Goal: Find specific fact: Find specific fact

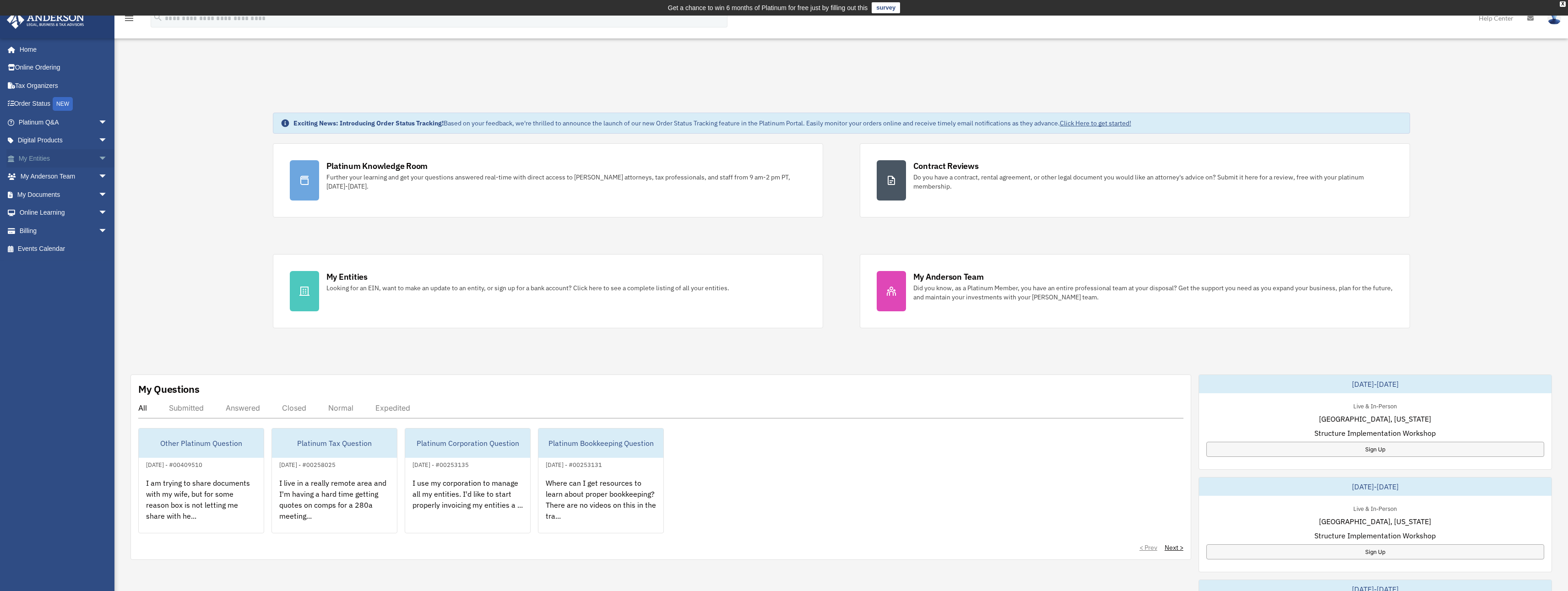
click at [98, 158] on span "arrow_drop_down" at bounding box center [107, 158] width 19 height 19
click at [53, 176] on link "Overview" at bounding box center [67, 177] width 108 height 19
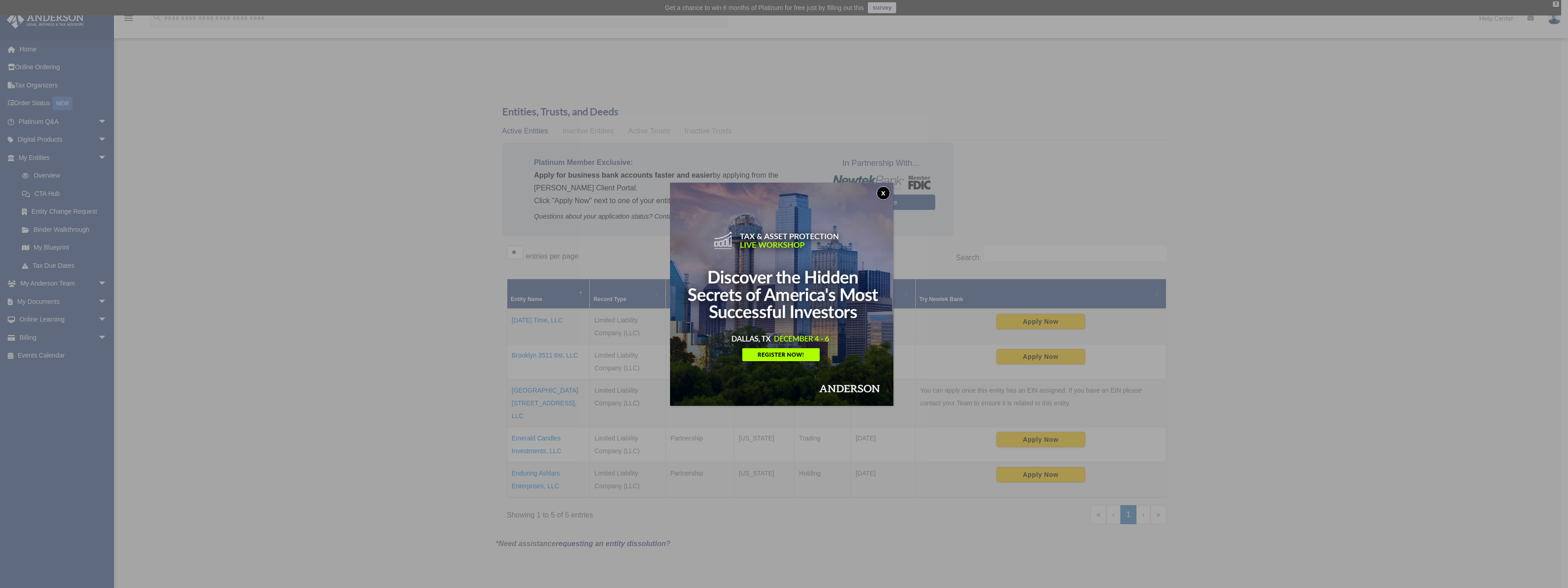
click at [885, 186] on button "x" at bounding box center [884, 193] width 14 height 14
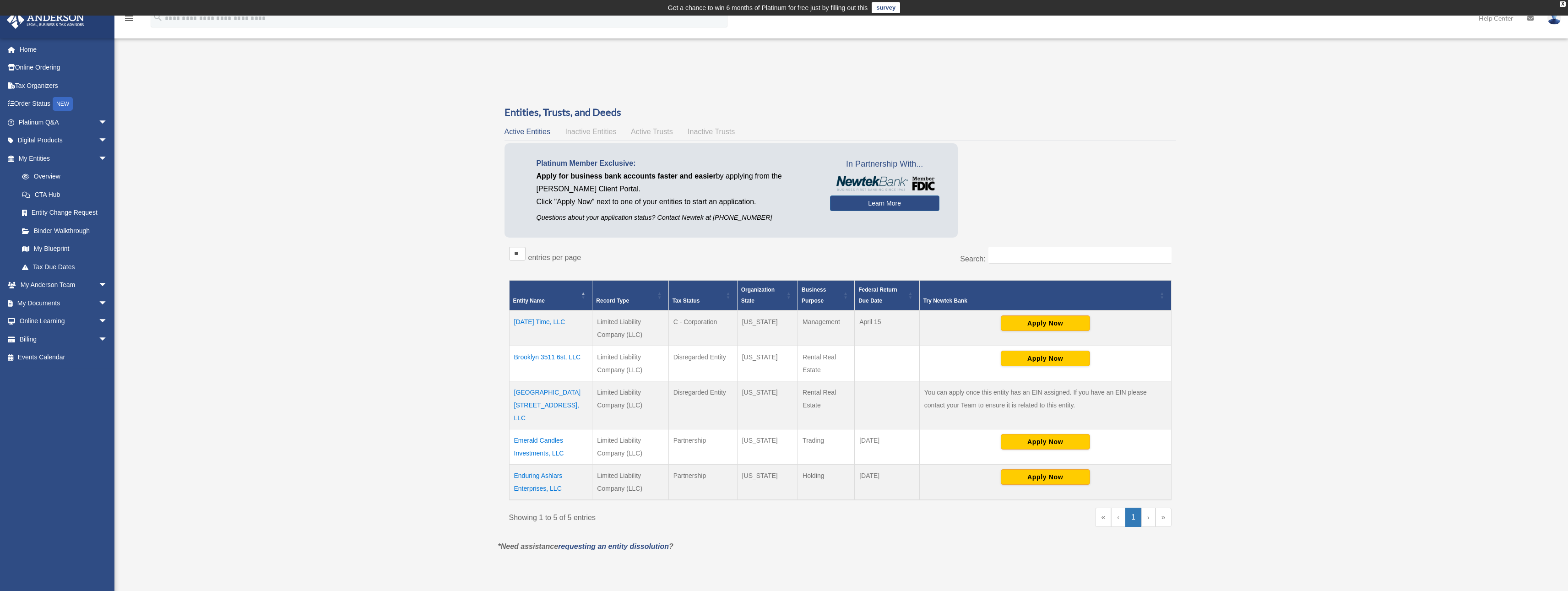
click at [558, 325] on td "[DATE] Time, LLC" at bounding box center [551, 328] width 83 height 36
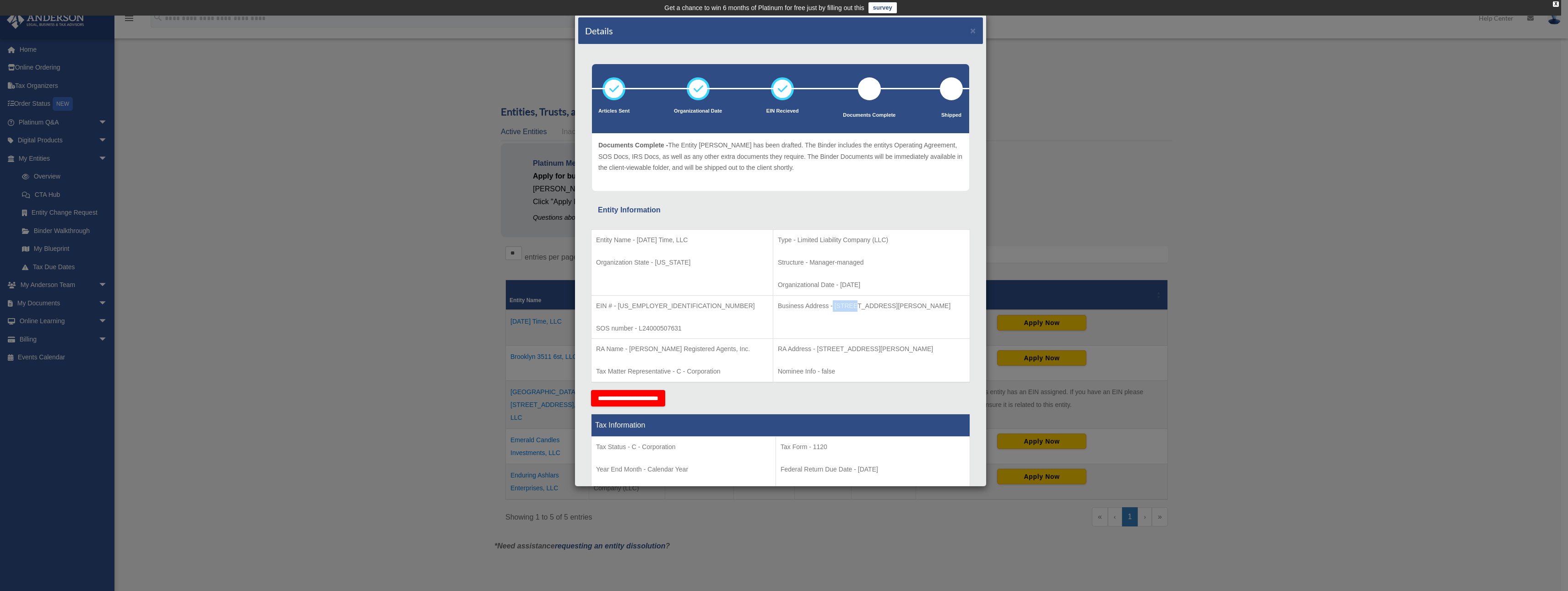
drag, startPoint x: 799, startPoint y: 306, endPoint x: 823, endPoint y: 305, distance: 24.0
click at [823, 305] on p "Business Address - [STREET_ADDRESS][PERSON_NAME]" at bounding box center [871, 306] width 187 height 12
click at [827, 305] on p "Business Address - [STREET_ADDRESS][PERSON_NAME]" at bounding box center [871, 306] width 187 height 12
drag, startPoint x: 942, startPoint y: 307, endPoint x: 800, endPoint y: 309, distance: 142.0
click at [800, 309] on p "Business Address - [STREET_ADDRESS][PERSON_NAME]" at bounding box center [871, 306] width 187 height 12
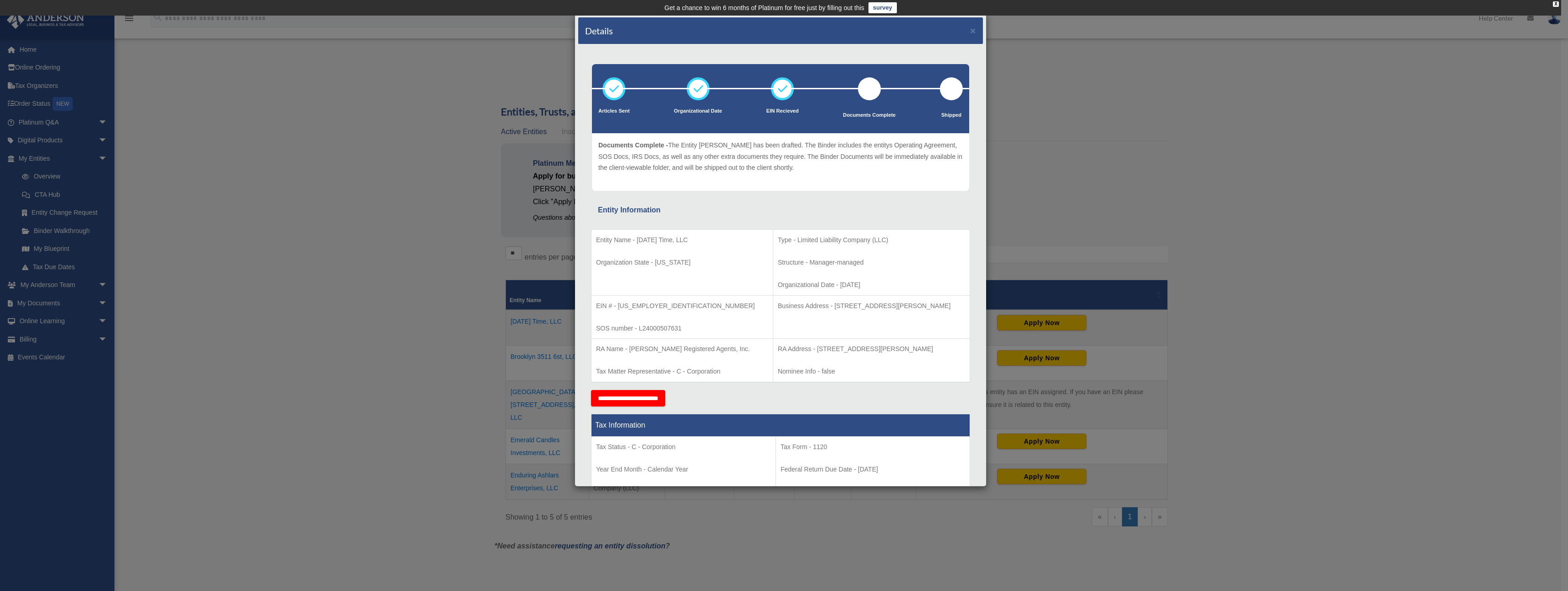
click at [813, 322] on td "Business Address - [STREET_ADDRESS][PERSON_NAME]" at bounding box center [871, 317] width 197 height 43
click at [820, 321] on td "Business Address - [STREET_ADDRESS][PERSON_NAME]" at bounding box center [871, 317] width 197 height 43
drag, startPoint x: 799, startPoint y: 305, endPoint x: 911, endPoint y: 309, distance: 112.1
click at [910, 307] on p "Business Address - [STREET_ADDRESS][PERSON_NAME]" at bounding box center [871, 306] width 187 height 12
click at [944, 308] on p "Business Address - [STREET_ADDRESS][PERSON_NAME]" at bounding box center [871, 306] width 187 height 12
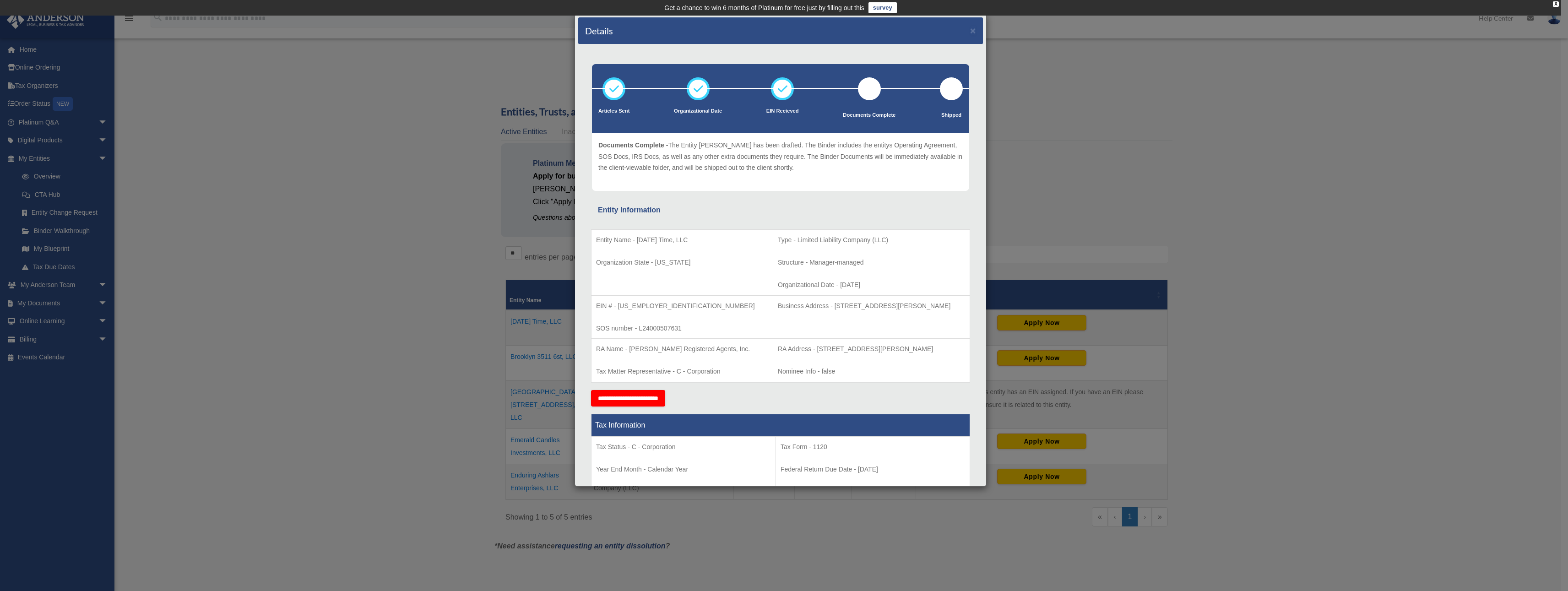
drag, startPoint x: 942, startPoint y: 307, endPoint x: 801, endPoint y: 307, distance: 141.0
click at [801, 307] on p "Business Address - [STREET_ADDRESS][PERSON_NAME]" at bounding box center [871, 306] width 187 height 12
click at [970, 28] on button "×" at bounding box center [973, 30] width 6 height 9
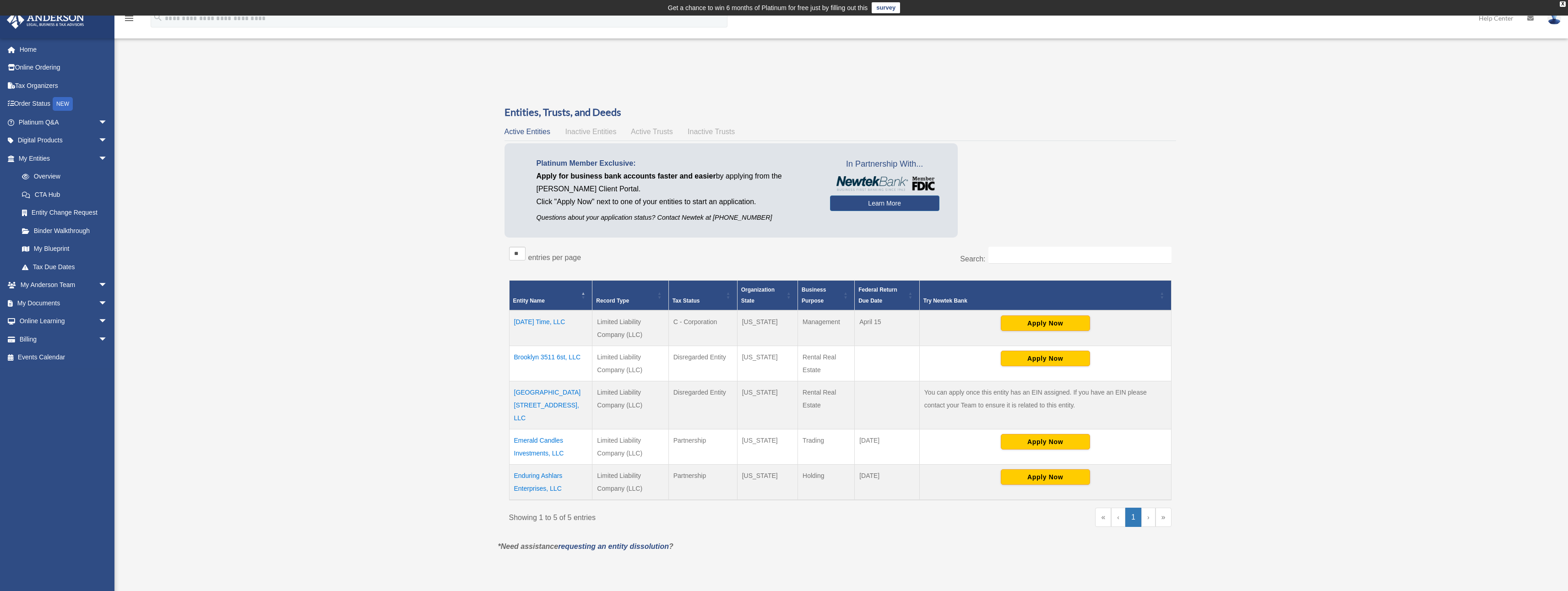
click at [1550, 19] on img at bounding box center [1555, 18] width 14 height 13
click at [1407, 85] on link "Logout" at bounding box center [1417, 80] width 92 height 19
